Goal: Check status

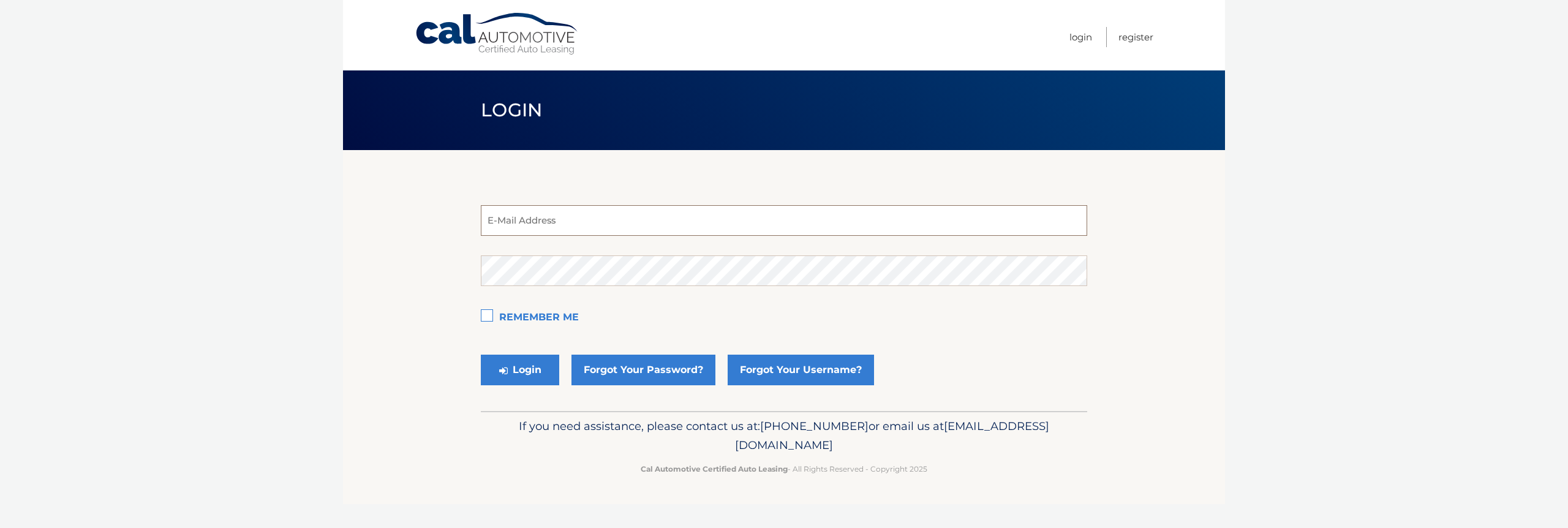
click at [687, 231] on input "email" at bounding box center [784, 220] width 607 height 30
type input "[EMAIL_ADDRESS][DOMAIN_NAME]"
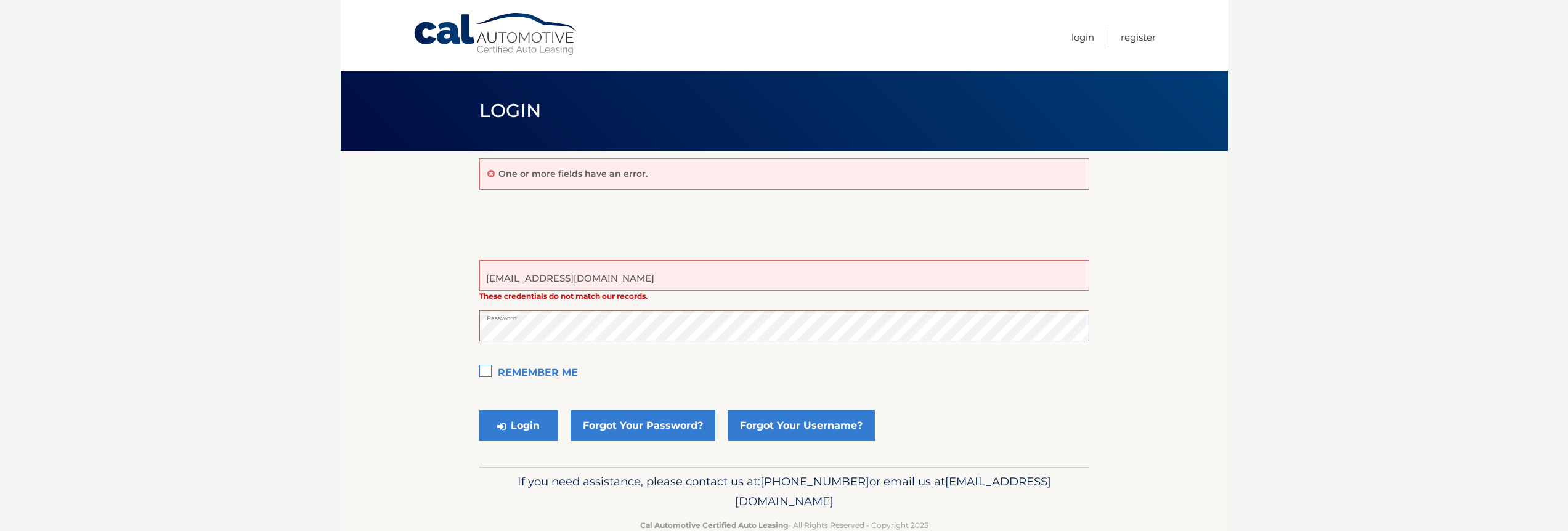
click at [480, 410] on button "Login" at bounding box center [519, 425] width 79 height 30
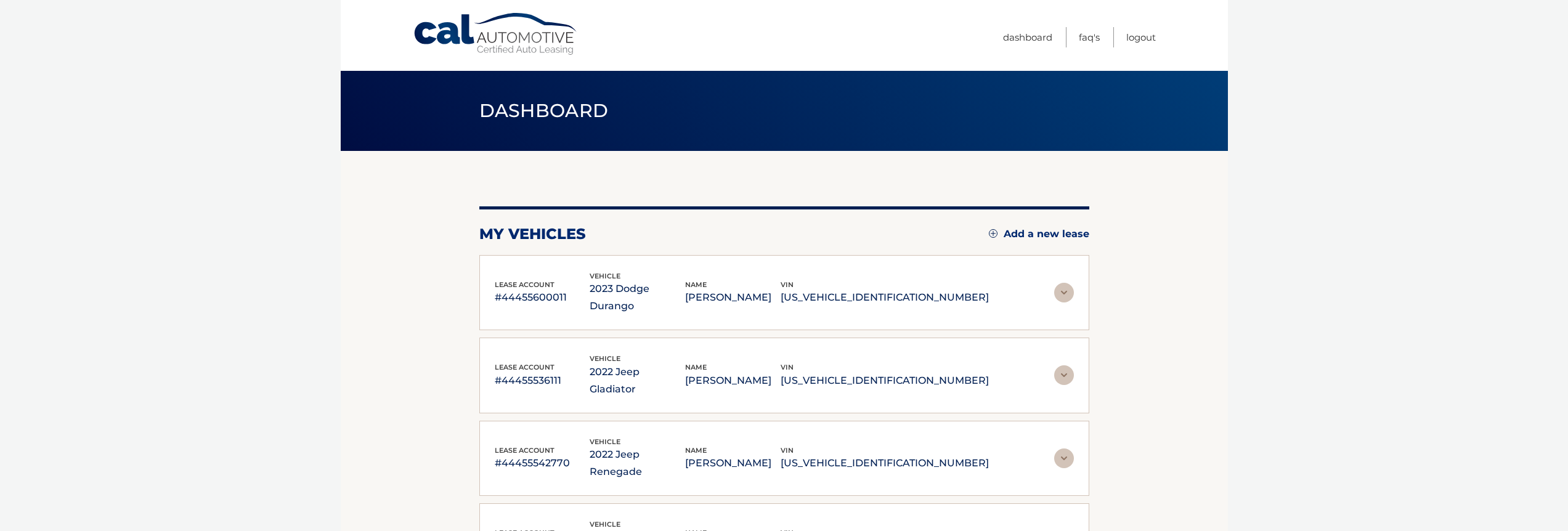
click at [1063, 283] on img at bounding box center [1064, 292] width 20 height 20
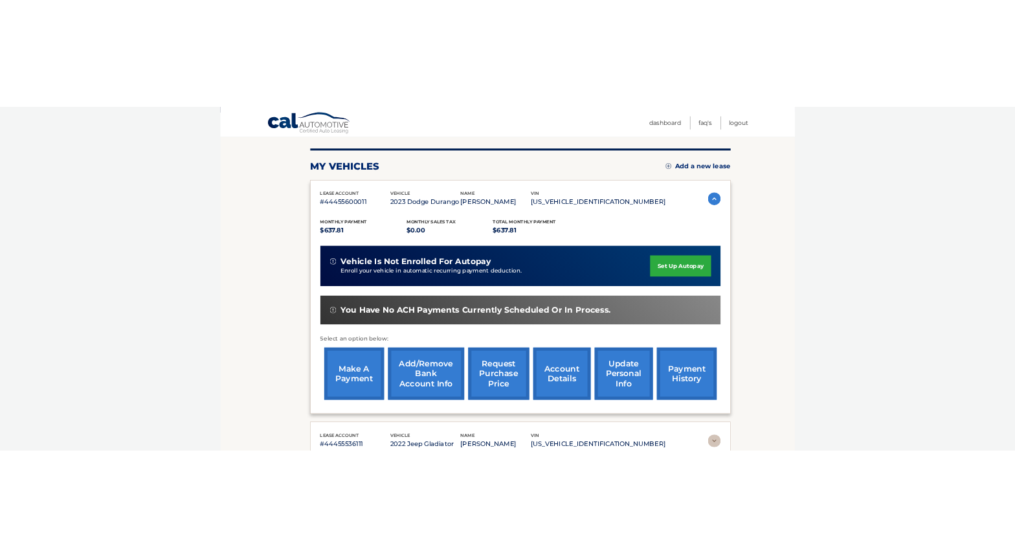
scroll to position [155, 0]
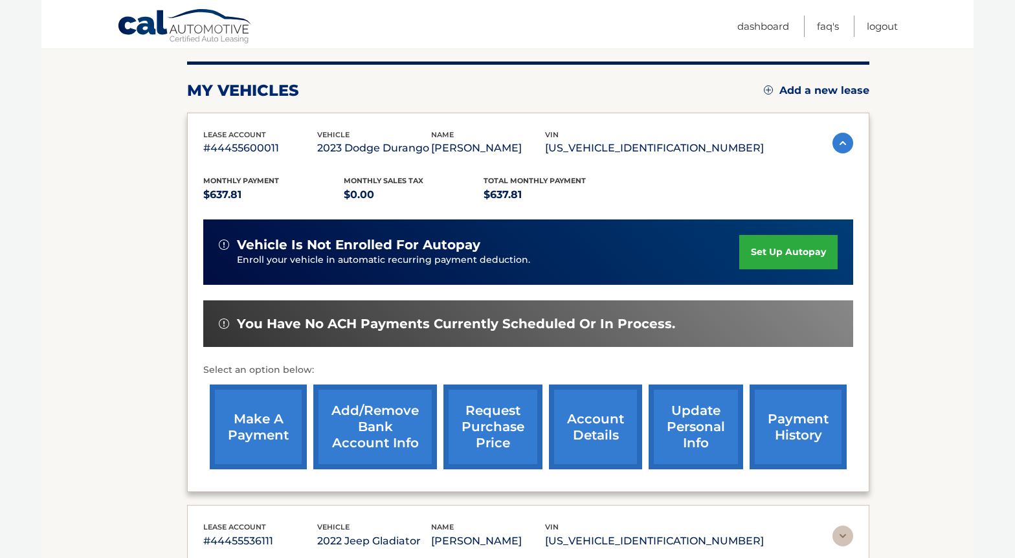
click at [794, 436] on link "payment history" at bounding box center [798, 427] width 97 height 85
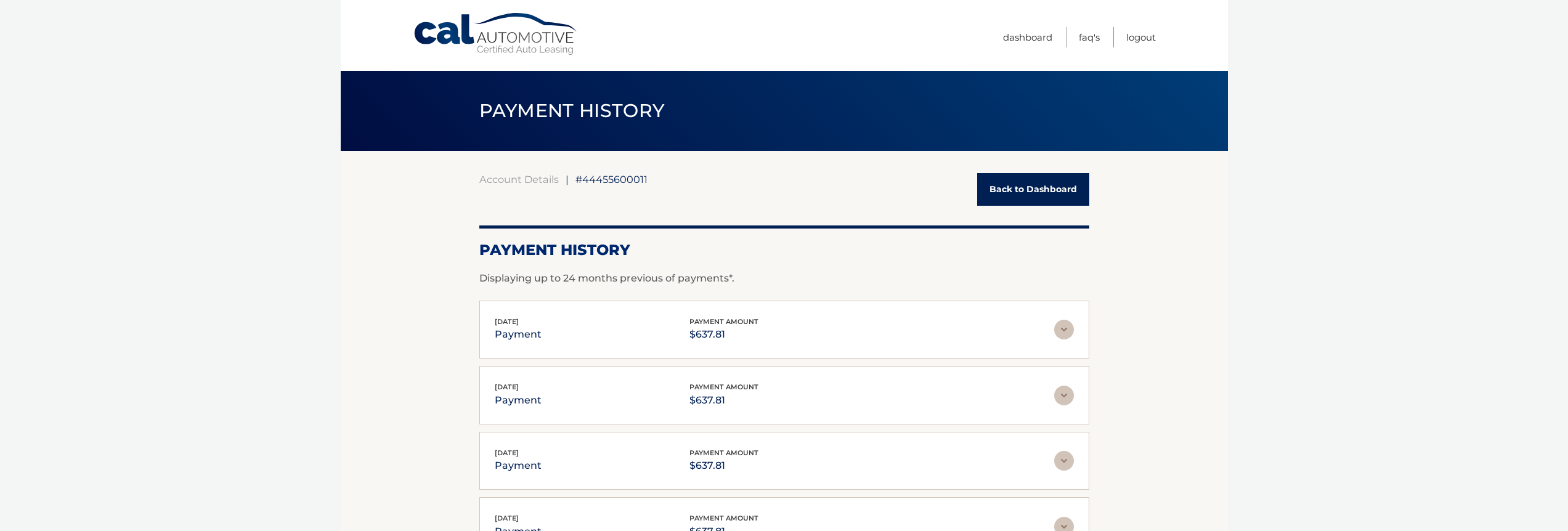
click at [1073, 329] on div "[DATE] payment payment amount $637.81 Late Charges $0.00 Miscelleneous Charges*…" at bounding box center [784, 330] width 610 height 59
click at [1062, 325] on img at bounding box center [1064, 329] width 20 height 20
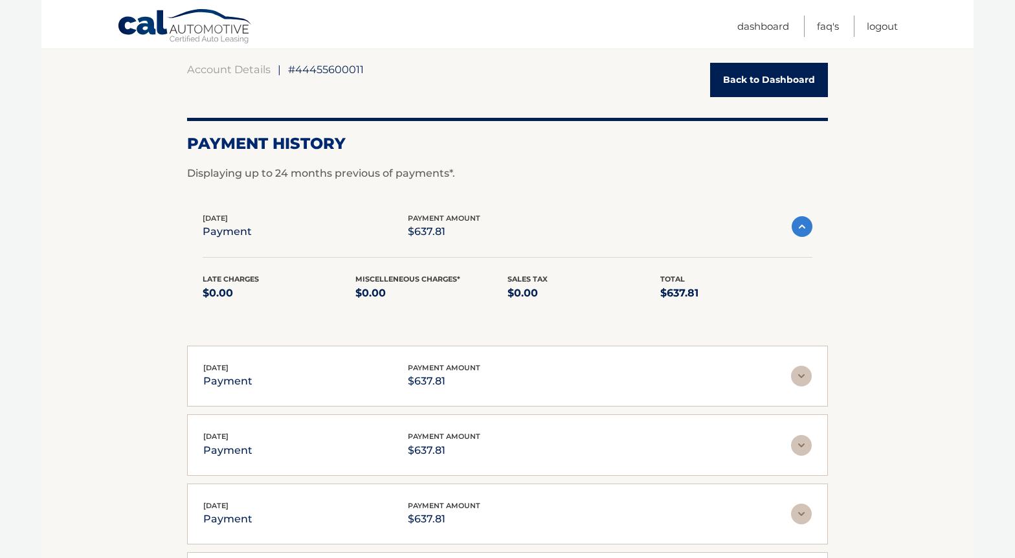
scroll to position [373, 0]
